Goal: Book appointment/travel/reservation

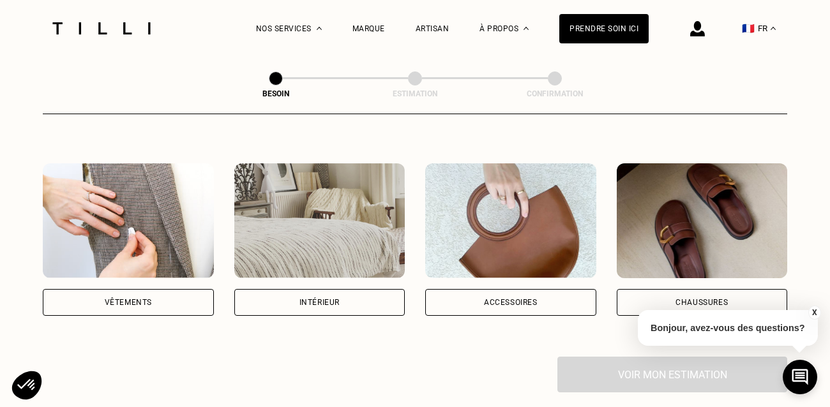
scroll to position [218, 0]
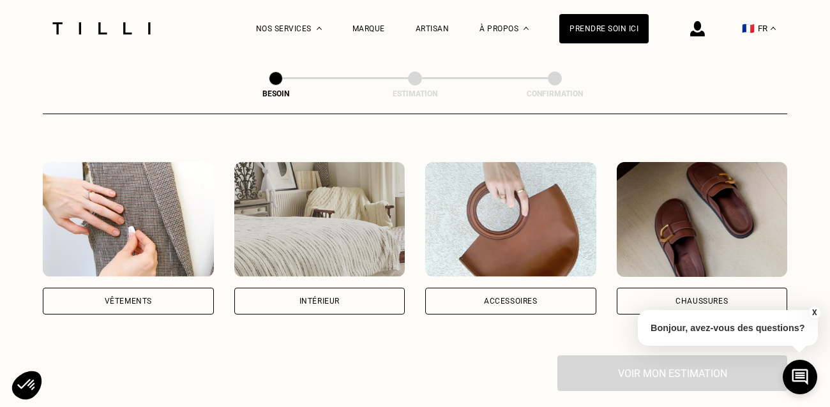
click at [349, 291] on div "Intérieur" at bounding box center [319, 301] width 171 height 27
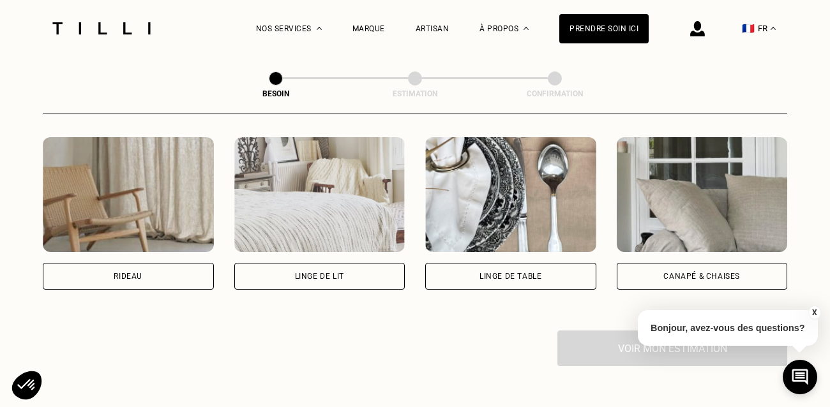
scroll to position [585, 0]
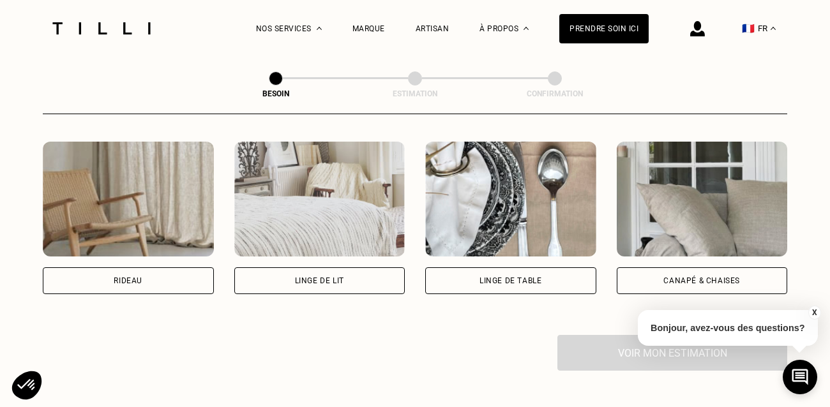
click at [690, 274] on div "Canapé & chaises" at bounding box center [702, 281] width 171 height 27
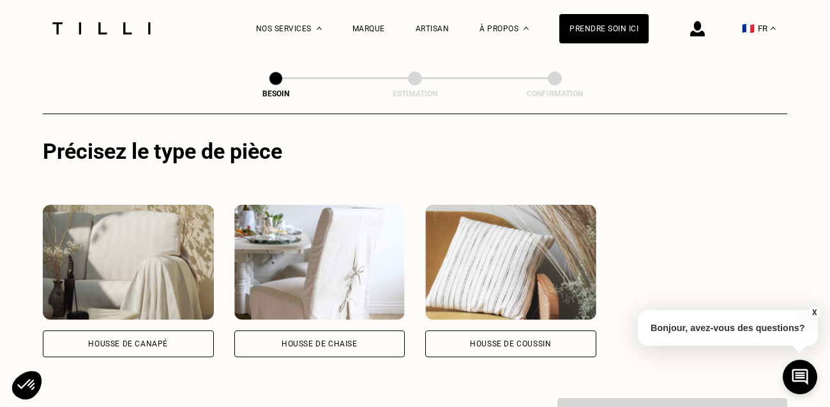
scroll to position [841, 0]
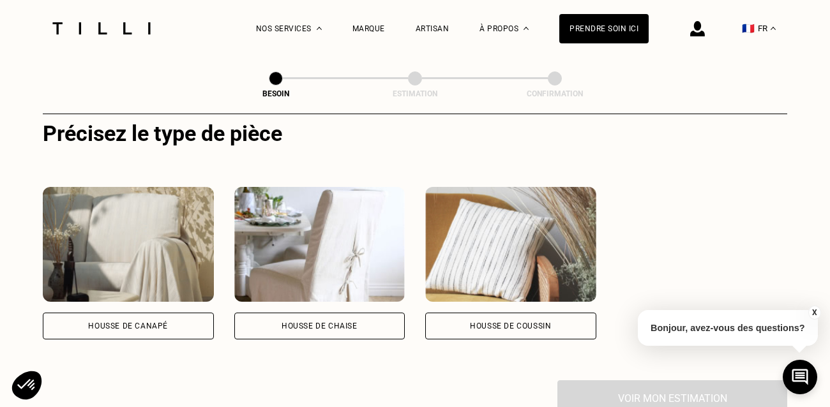
click at [499, 322] on div "Housse de coussin" at bounding box center [510, 326] width 81 height 8
select select "FR"
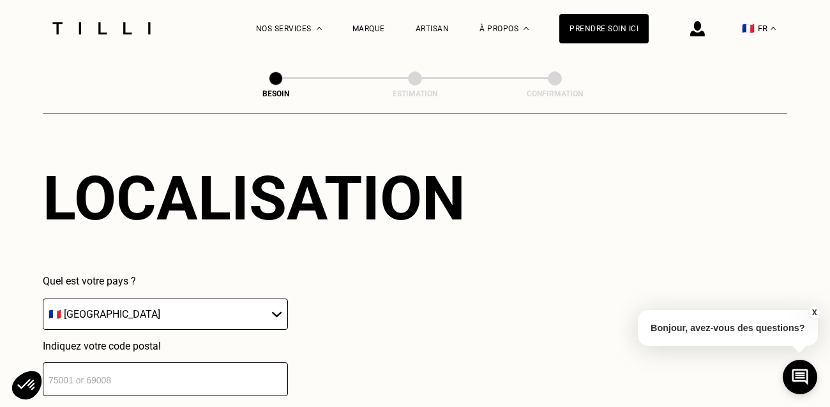
scroll to position [1142, 0]
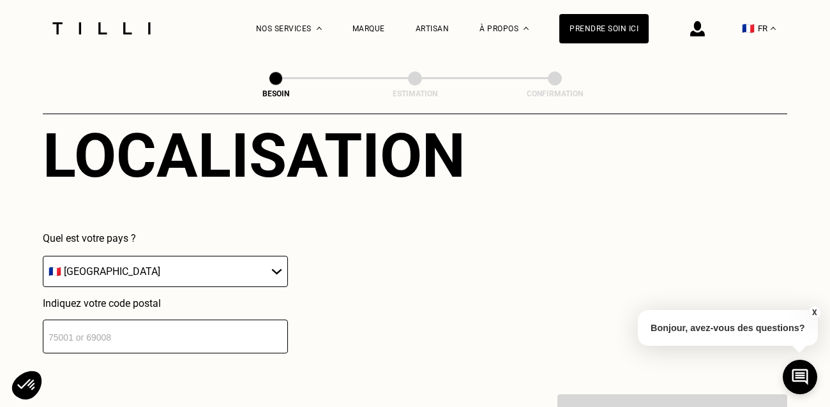
click at [239, 322] on input "number" at bounding box center [165, 337] width 245 height 34
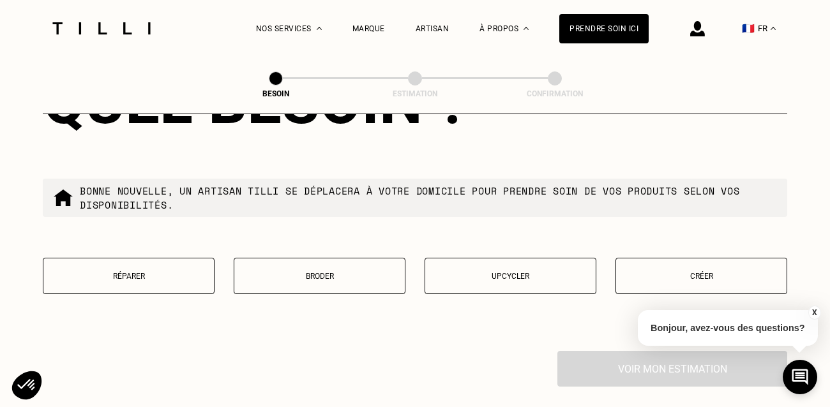
scroll to position [1514, 0]
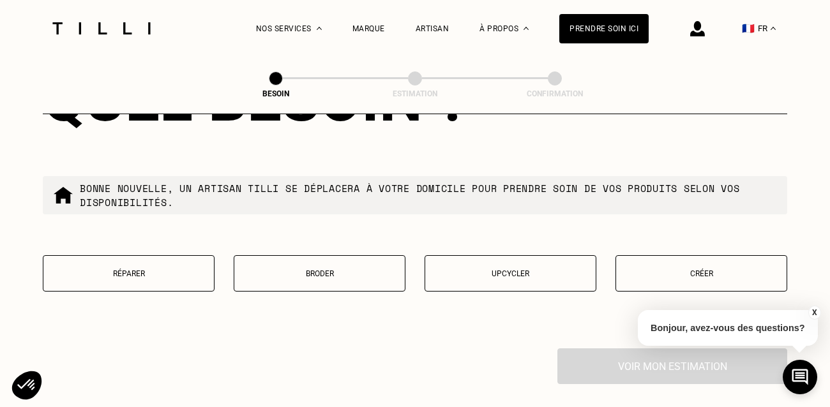
type input "33000"
click at [154, 266] on button "Réparer" at bounding box center [129, 273] width 172 height 36
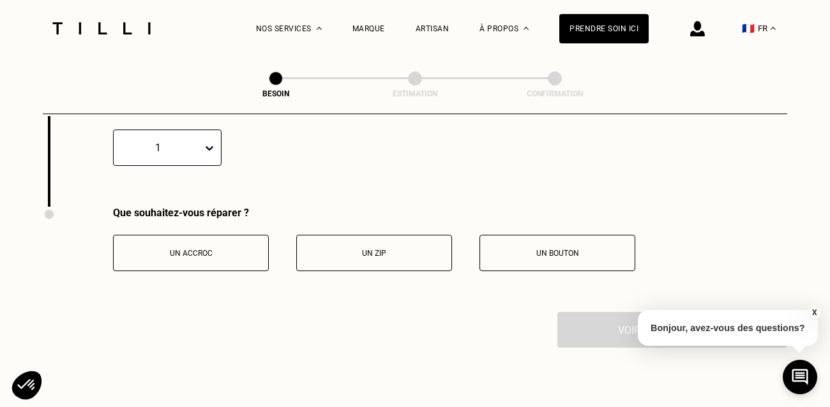
scroll to position [1751, 0]
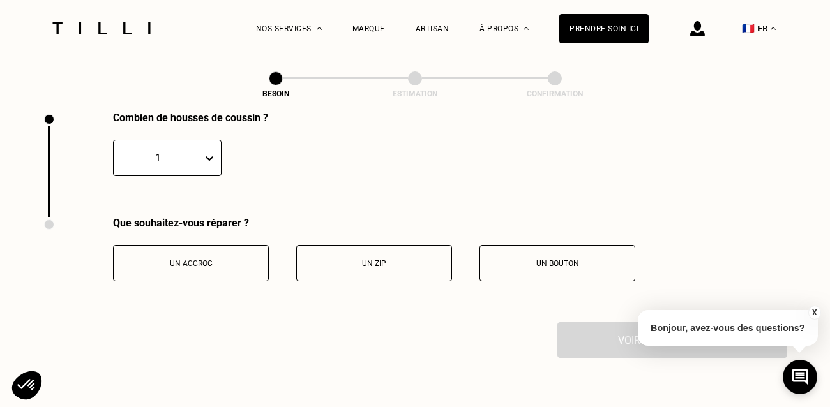
click at [214, 259] on p "Un accroc" at bounding box center [191, 263] width 142 height 9
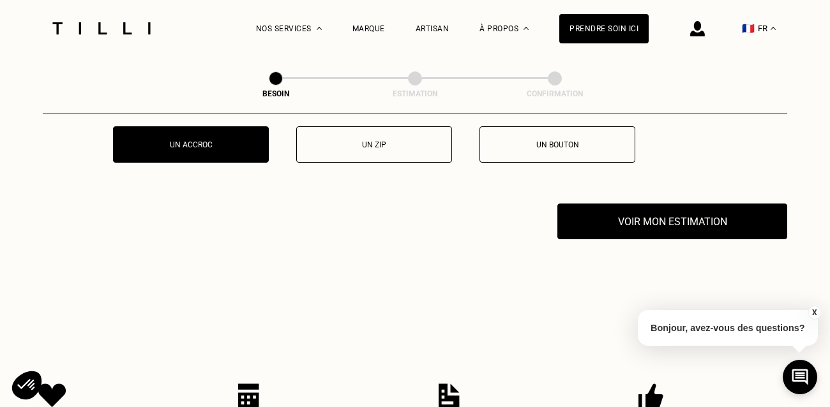
scroll to position [1873, 0]
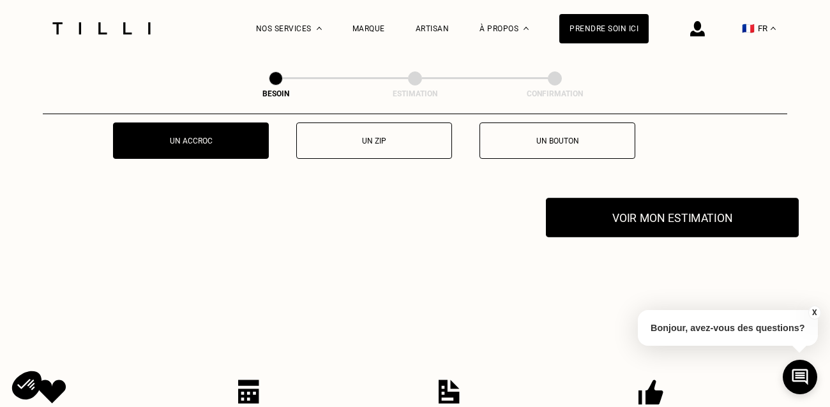
click at [660, 204] on button "Voir mon estimation" at bounding box center [672, 218] width 253 height 40
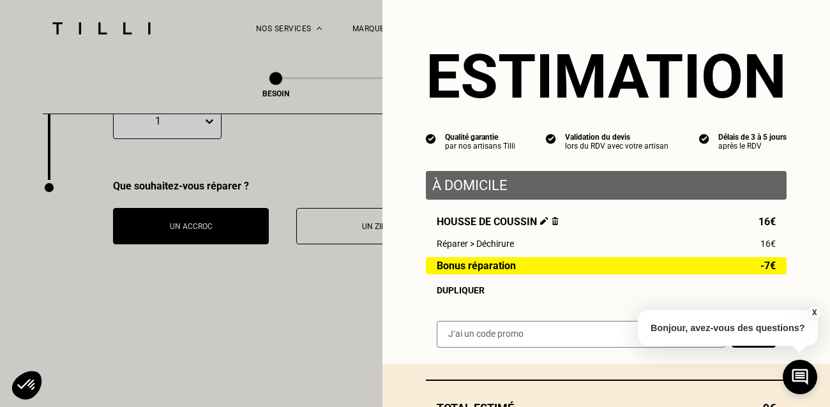
scroll to position [1736, 0]
